Goal: Transaction & Acquisition: Purchase product/service

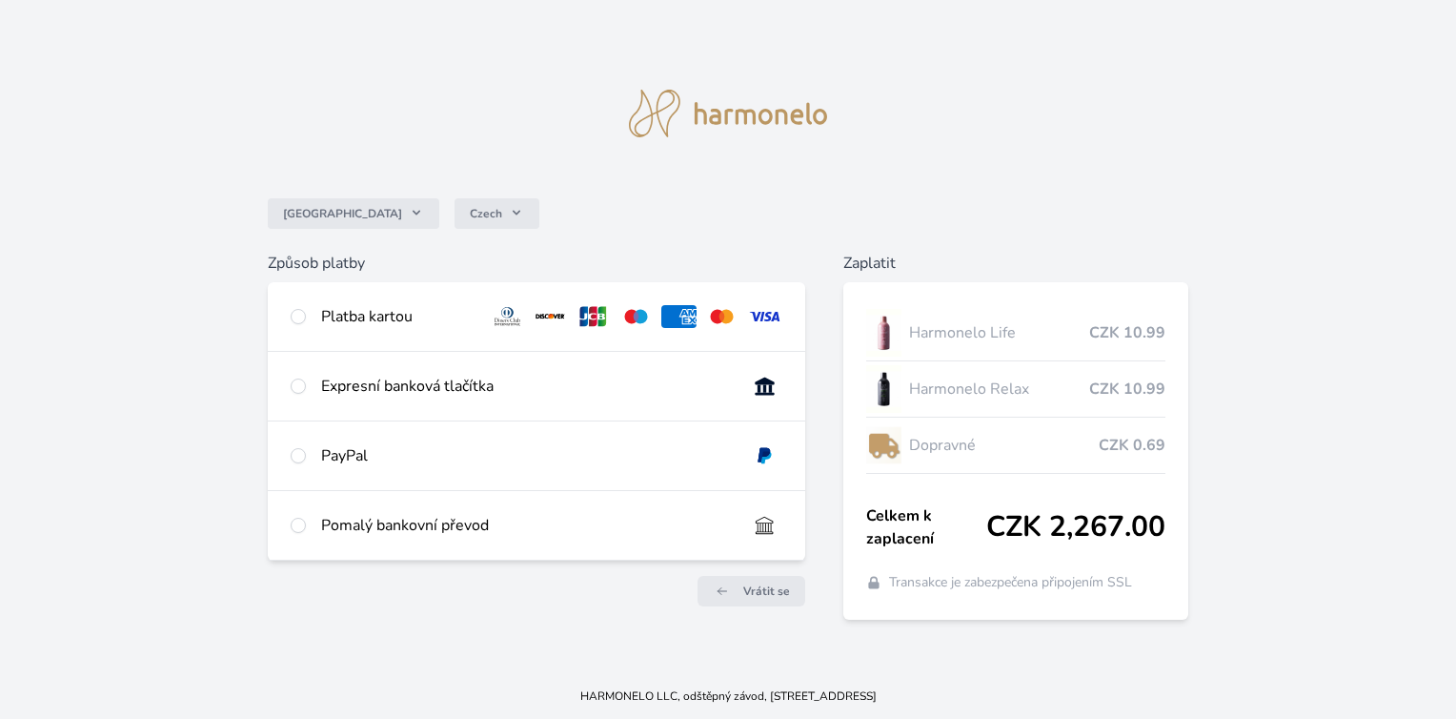
click at [287, 316] on div "Platba kartou" at bounding box center [536, 316] width 537 height 69
radio input "true"
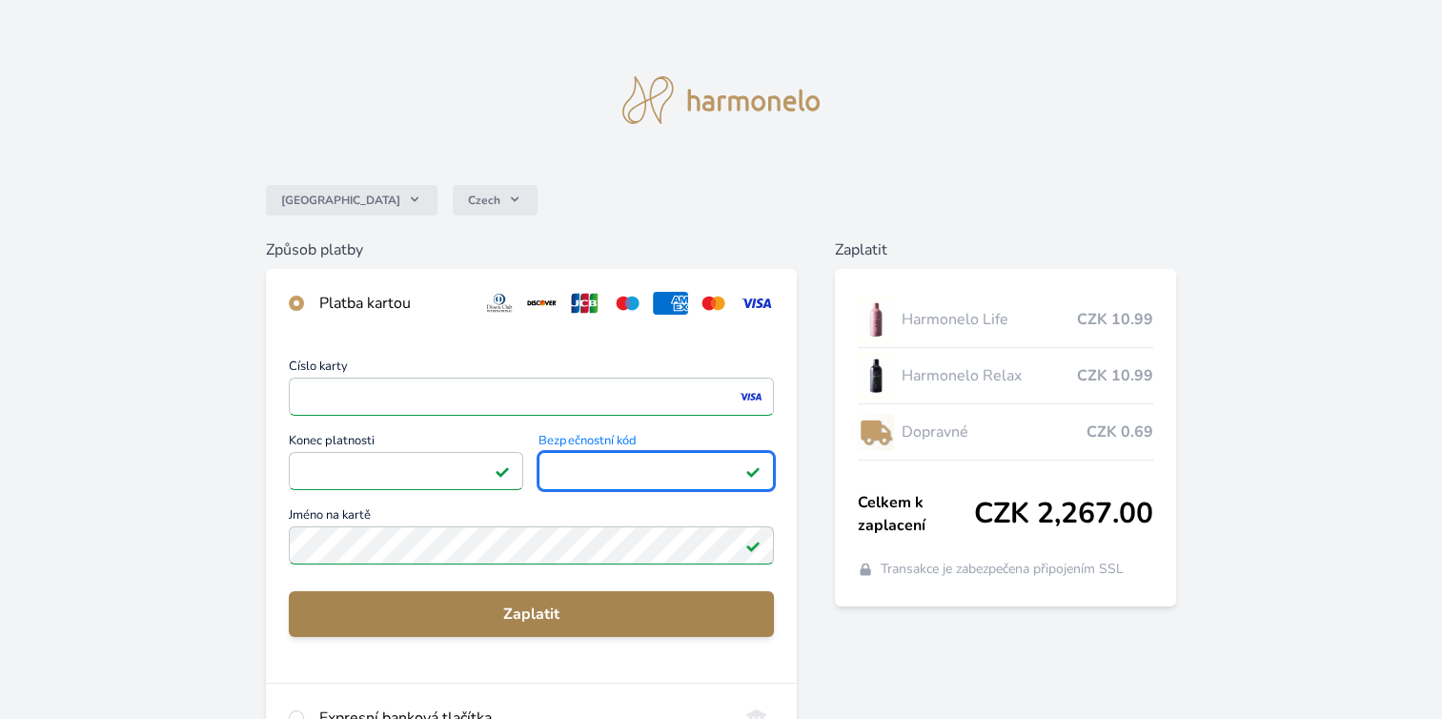
click at [527, 614] on span "Zaplatit" at bounding box center [531, 613] width 455 height 23
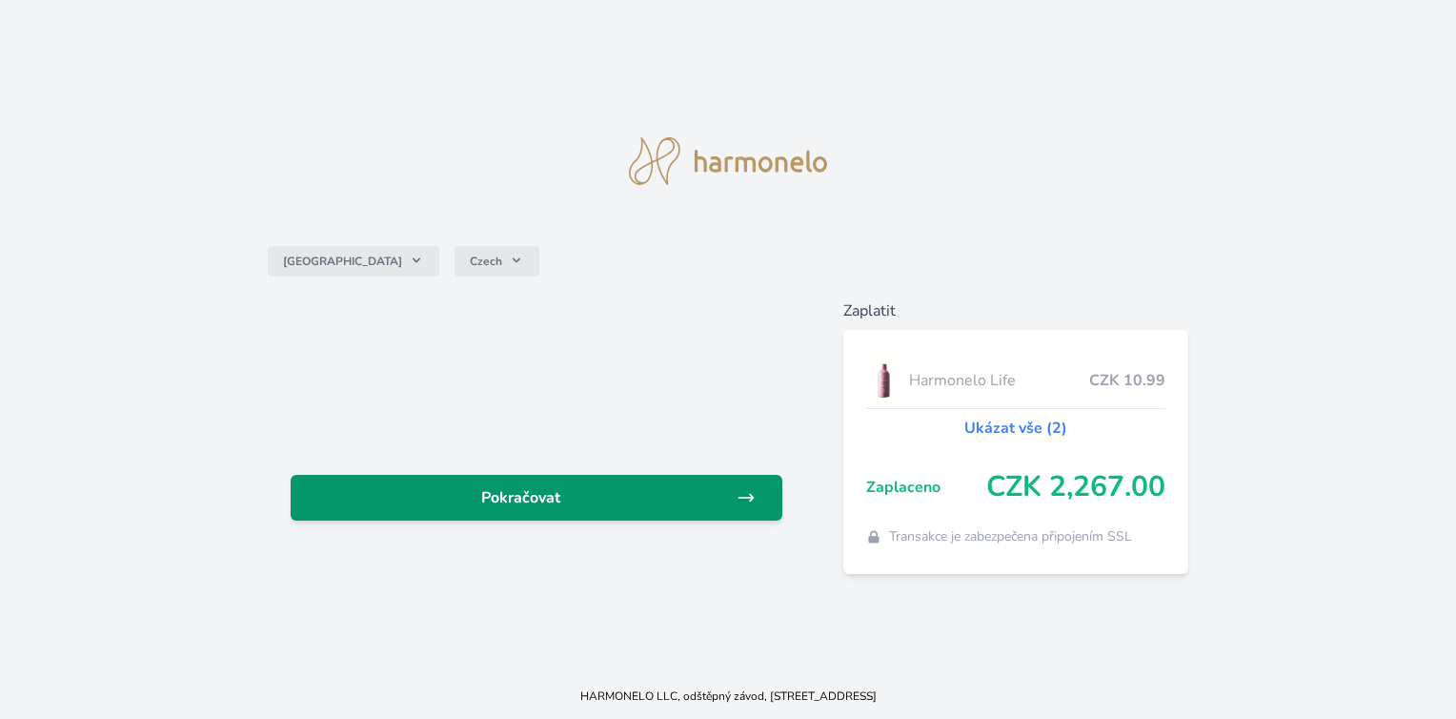
click at [508, 501] on span "Pokračovat" at bounding box center [521, 497] width 430 height 23
